Goal: Information Seeking & Learning: Learn about a topic

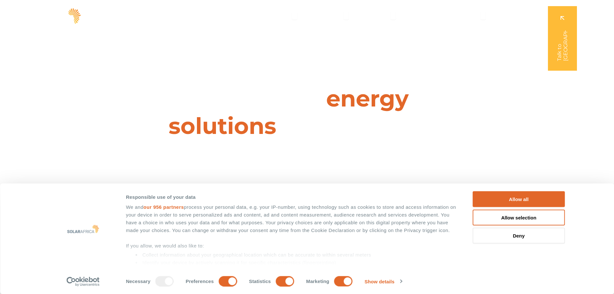
click at [516, 196] on button "Allow all" at bounding box center [519, 199] width 92 height 16
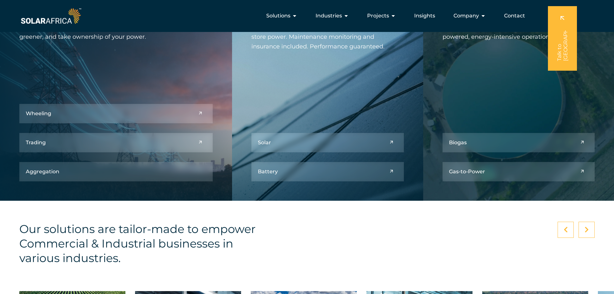
scroll to position [741, 0]
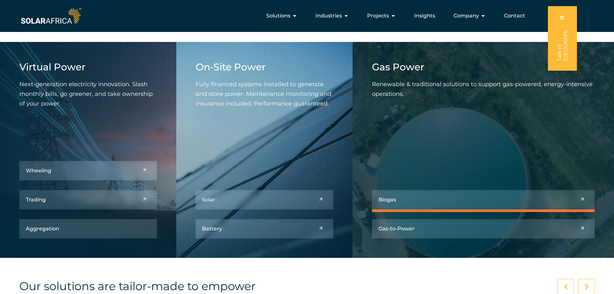
click at [400, 198] on link at bounding box center [483, 199] width 223 height 19
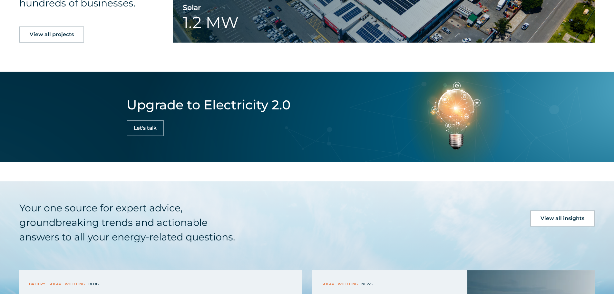
scroll to position [1193, 0]
